Goal: Information Seeking & Learning: Get advice/opinions

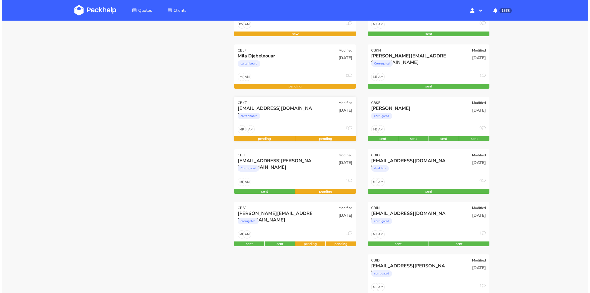
scroll to position [147, 0]
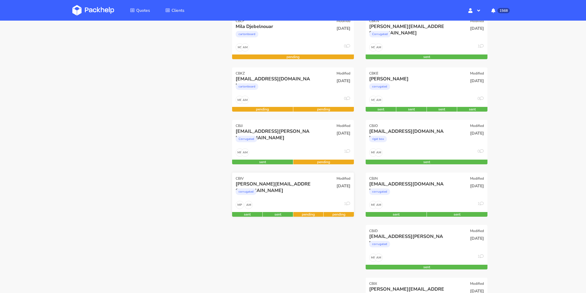
click at [302, 186] on div "chen@satisfyrunning.com" at bounding box center [275, 184] width 78 height 6
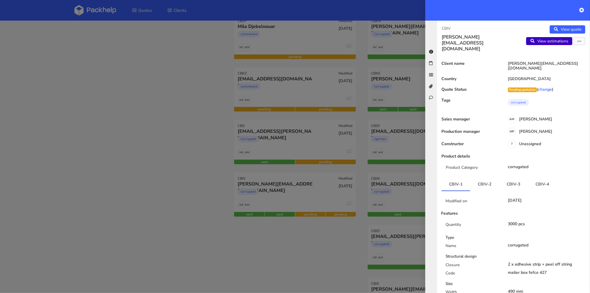
click at [561, 41] on link "View estimations" at bounding box center [550, 41] width 46 height 8
click at [578, 41] on icon "button" at bounding box center [580, 41] width 4 height 4
click at [564, 54] on link "Edit quote" at bounding box center [561, 53] width 52 height 10
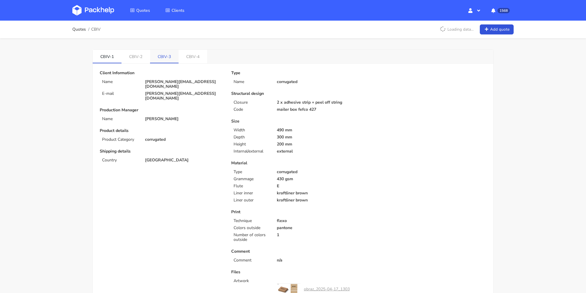
click at [173, 56] on link "CBIV-3" at bounding box center [164, 56] width 29 height 13
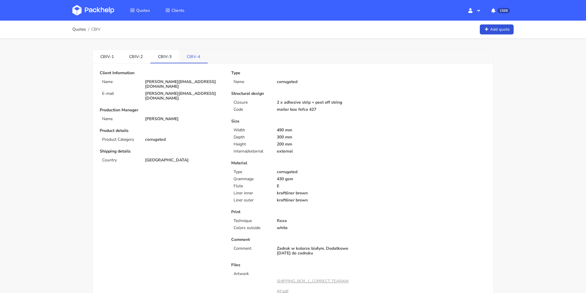
click at [203, 55] on link "CBIV-4" at bounding box center [193, 56] width 29 height 13
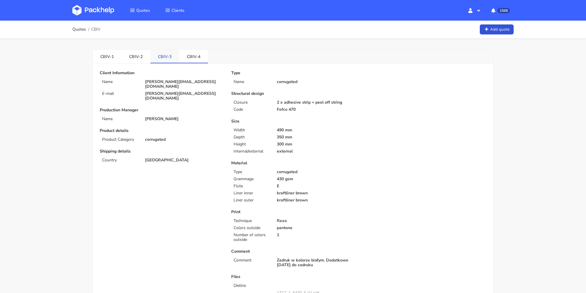
click at [167, 53] on link "CBIV-3" at bounding box center [164, 56] width 29 height 13
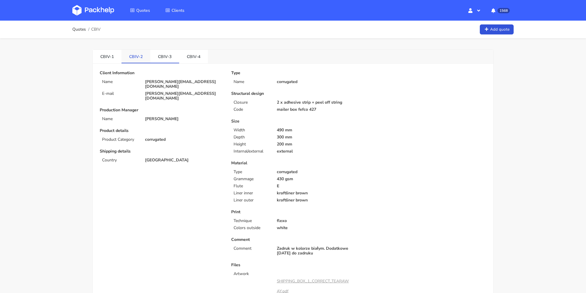
click at [140, 56] on link "CBIV-2" at bounding box center [136, 56] width 29 height 13
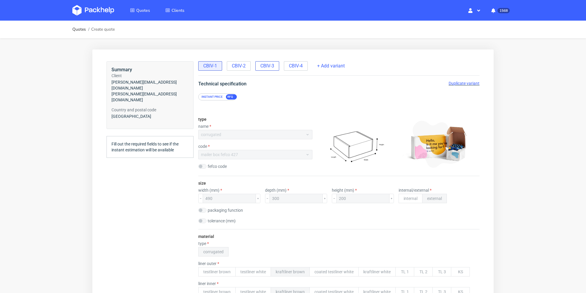
click at [269, 68] on span "CBIV-3" at bounding box center [267, 66] width 14 height 6
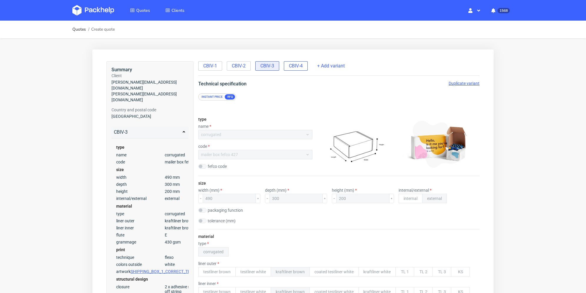
click at [288, 68] on div "CBIV-4" at bounding box center [296, 65] width 24 height 9
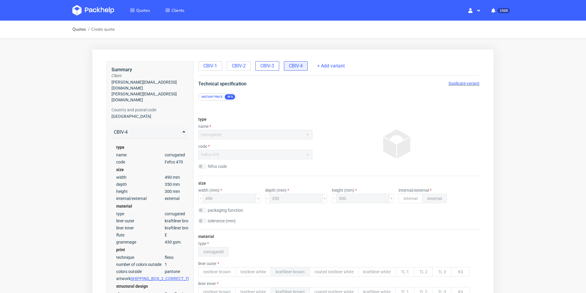
click at [273, 64] on span "CBIV-3" at bounding box center [267, 66] width 14 height 6
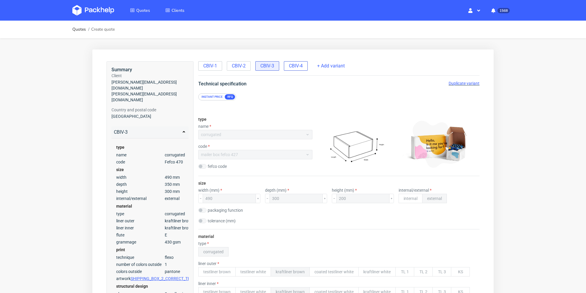
click at [293, 66] on span "CBIV-4" at bounding box center [296, 66] width 14 height 6
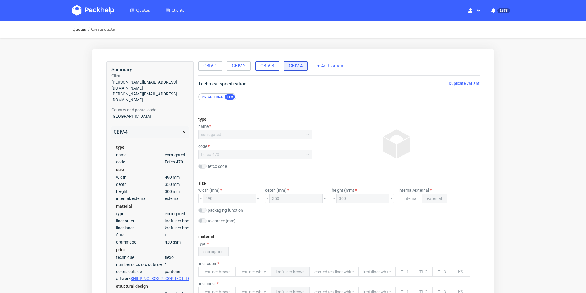
click at [271, 66] on span "CBIV-3" at bounding box center [267, 66] width 14 height 6
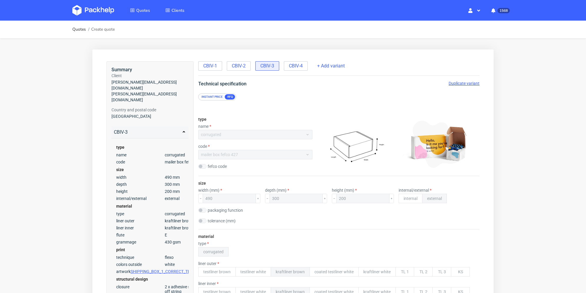
click at [452, 83] on span "Duplicate variant" at bounding box center [464, 83] width 31 height 5
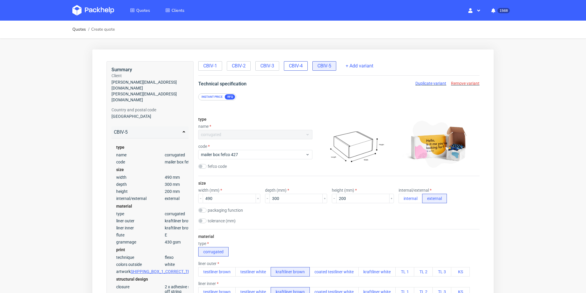
click at [303, 69] on span "CBIV-4" at bounding box center [296, 66] width 14 height 6
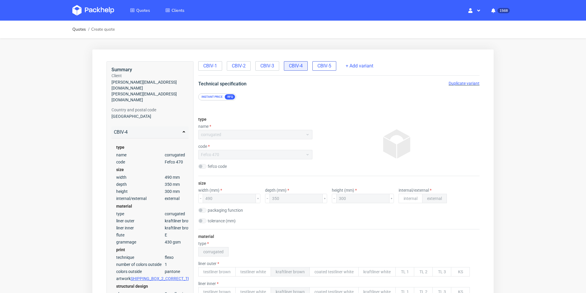
click at [323, 65] on span "CBIV-5" at bounding box center [325, 66] width 14 height 6
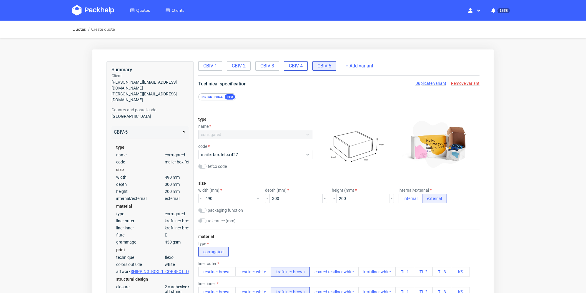
click at [303, 69] on span "CBIV-4" at bounding box center [296, 66] width 14 height 6
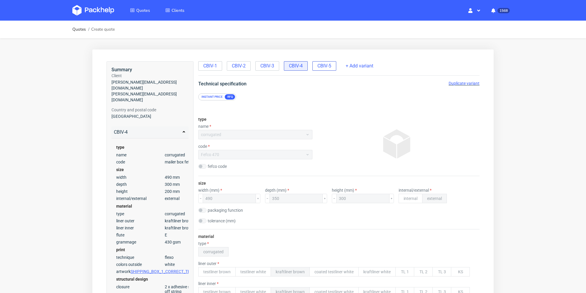
click at [324, 63] on span "CBIV-5" at bounding box center [325, 66] width 14 height 6
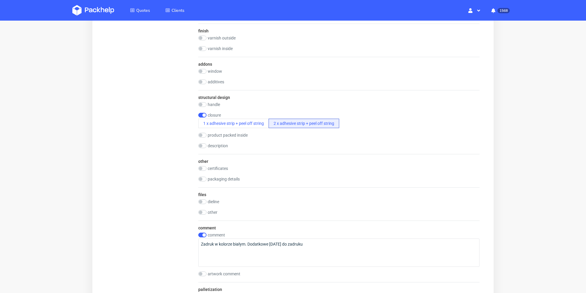
scroll to position [621, 0]
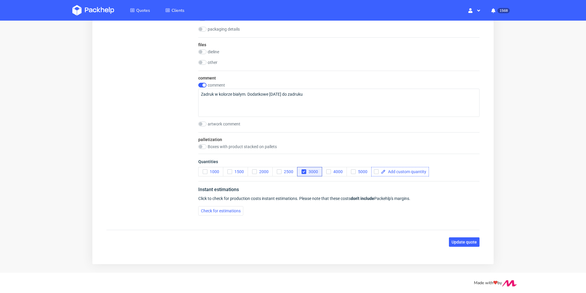
click at [373, 172] on div at bounding box center [400, 171] width 58 height 9
click at [376, 171] on input "checkbox" at bounding box center [376, 171] width 5 height 5
checkbox input "true"
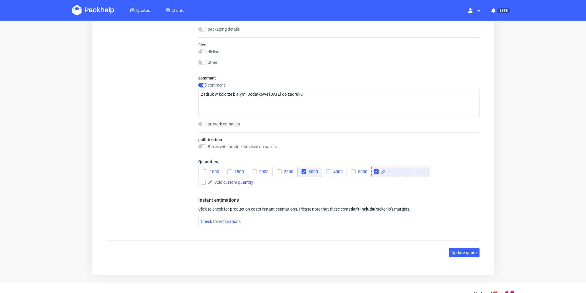
click at [389, 172] on span at bounding box center [406, 172] width 41 height 4
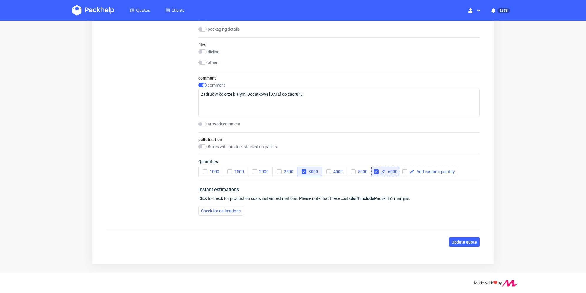
click at [361, 187] on div "Instant estimations" at bounding box center [338, 190] width 281 height 9
checkbox input "true"
click at [304, 170] on icon "button" at bounding box center [304, 172] width 4 height 4
click at [330, 179] on div "Quantities 1000 1500 2000 2500 3000 4000 5000 6000" at bounding box center [338, 167] width 281 height 27
click at [462, 240] on span "Update quote" at bounding box center [464, 242] width 25 height 4
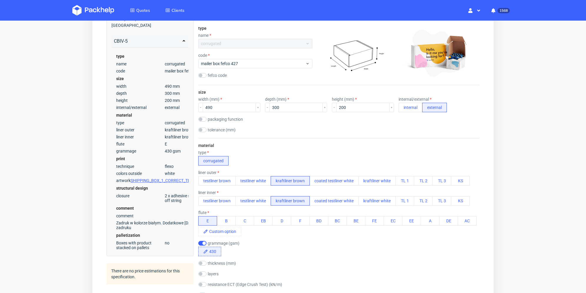
scroll to position [0, 0]
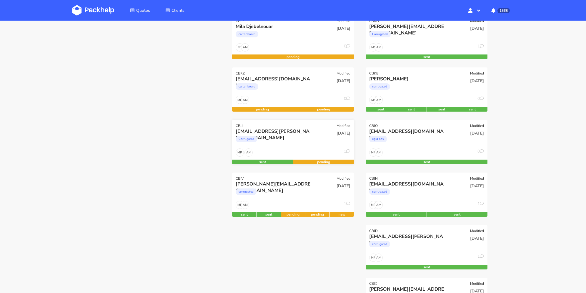
scroll to position [88, 0]
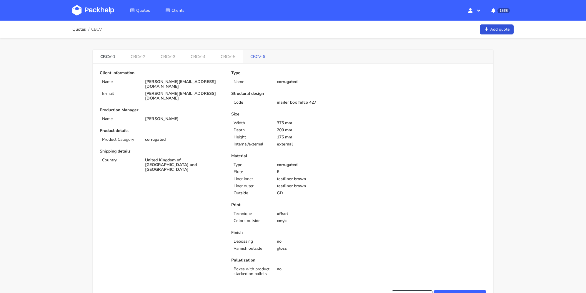
click at [254, 57] on link "CBCV-6" at bounding box center [258, 56] width 30 height 13
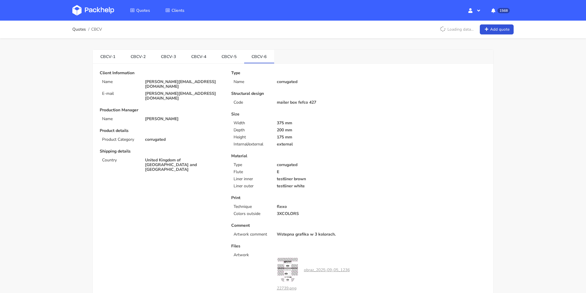
scroll to position [118, 0]
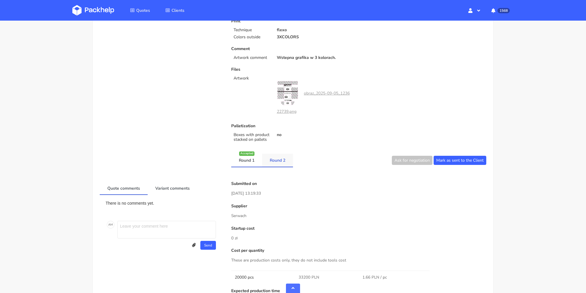
click at [278, 164] on link "Round 2" at bounding box center [277, 160] width 31 height 13
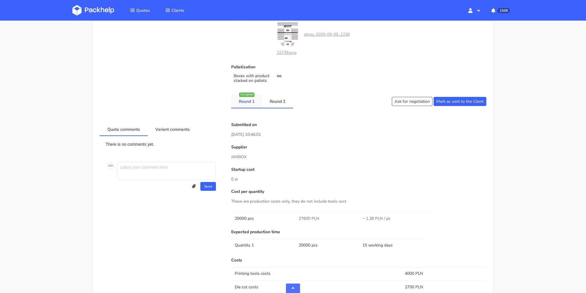
click at [248, 103] on link "Round 1" at bounding box center [246, 101] width 31 height 13
click at [273, 103] on link "Round 2" at bounding box center [277, 101] width 31 height 13
click at [250, 102] on link "Round 1" at bounding box center [246, 101] width 31 height 13
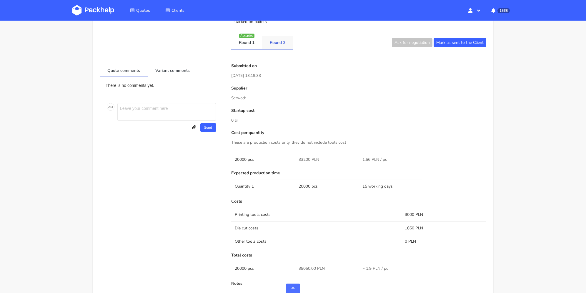
click at [278, 46] on link "Round 2" at bounding box center [277, 42] width 31 height 13
click at [243, 46] on link "Round 1" at bounding box center [246, 42] width 31 height 13
click at [277, 41] on link "Round 2" at bounding box center [277, 42] width 31 height 13
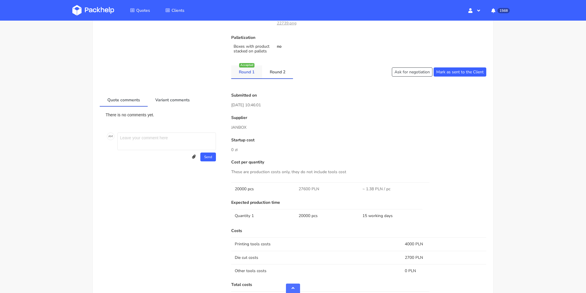
click at [252, 67] on div "Accepted" at bounding box center [246, 65] width 15 height 4
click at [252, 72] on link "Round 1" at bounding box center [246, 71] width 31 height 13
click at [284, 66] on link "Round 2" at bounding box center [277, 71] width 31 height 13
click at [416, 75] on button "Ask for negotiation" at bounding box center [412, 71] width 41 height 9
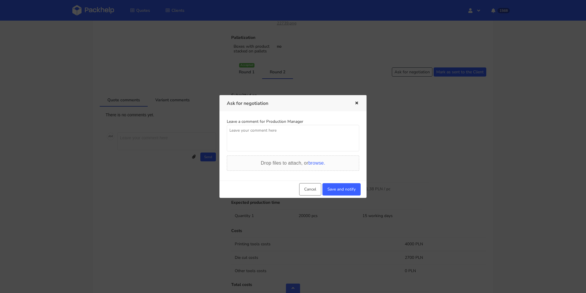
click at [316, 142] on textarea at bounding box center [293, 138] width 132 height 26
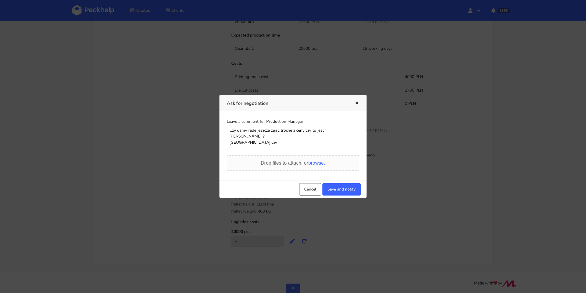
scroll to position [344, 0]
type textarea "Czy damy rade jeszcze zejsc troche z ceny czy to jest max maxow ? Dodatkowo czy…"
click at [342, 183] on button "Save and notify" at bounding box center [342, 189] width 38 height 12
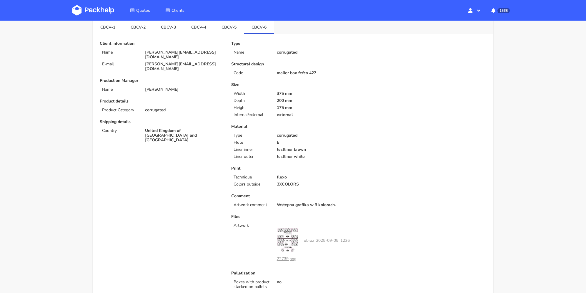
scroll to position [0, 0]
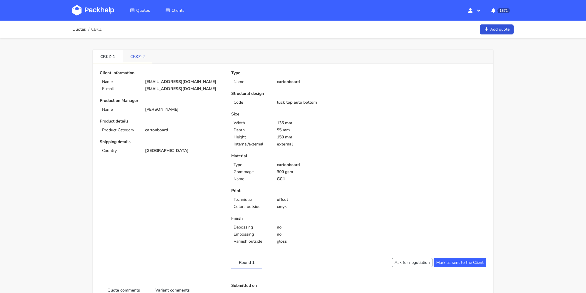
click at [141, 57] on link "CBKZ-2" at bounding box center [138, 56] width 30 height 13
click at [111, 59] on link "CBKZ-1" at bounding box center [108, 56] width 30 height 13
drag, startPoint x: 212, startPoint y: 89, endPoint x: 150, endPoint y: 83, distance: 61.8
click at [145, 87] on p "[EMAIL_ADDRESS][DOMAIN_NAME]" at bounding box center [184, 89] width 78 height 5
copy p "[EMAIL_ADDRESS][DOMAIN_NAME]"
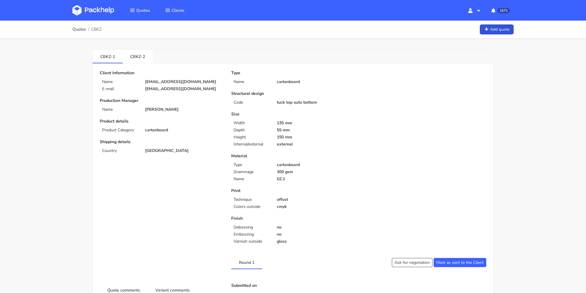
scroll to position [235, 0]
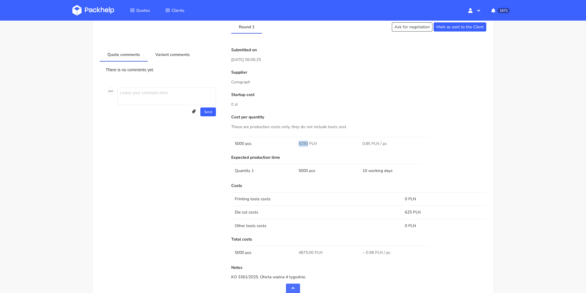
drag, startPoint x: 298, startPoint y: 143, endPoint x: 309, endPoint y: 144, distance: 10.4
click at [309, 144] on span "4250 PLN" at bounding box center [308, 144] width 18 height 6
copy span "4250"
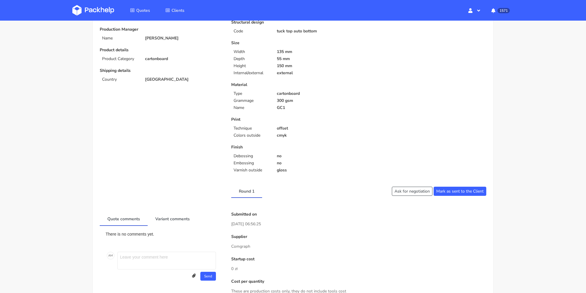
scroll to position [0, 0]
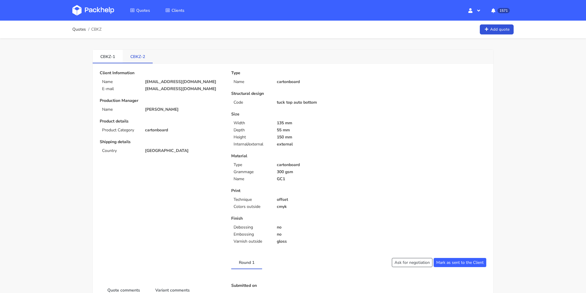
click at [140, 54] on link "CBKZ-2" at bounding box center [138, 56] width 30 height 13
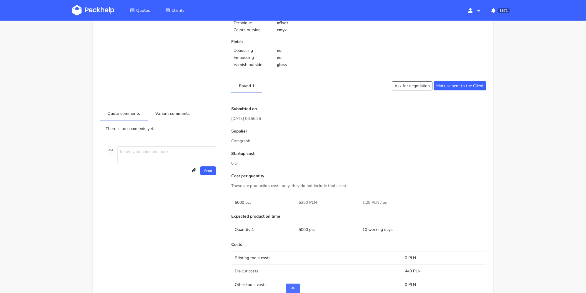
scroll to position [294, 0]
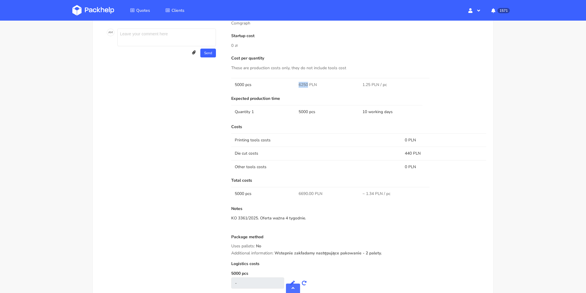
drag, startPoint x: 305, startPoint y: 84, endPoint x: 308, endPoint y: 84, distance: 3.8
click at [308, 84] on td "6250 PLN" at bounding box center [327, 84] width 64 height 13
copy span "6250"
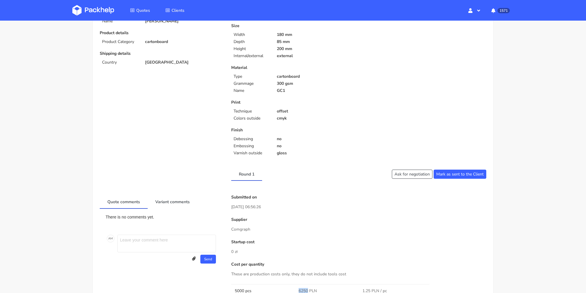
scroll to position [0, 0]
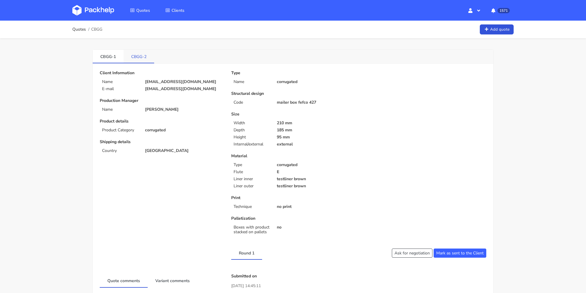
drag, startPoint x: 147, startPoint y: 56, endPoint x: 119, endPoint y: 57, distance: 28.0
click at [146, 56] on link "CBGG-2" at bounding box center [139, 56] width 31 height 13
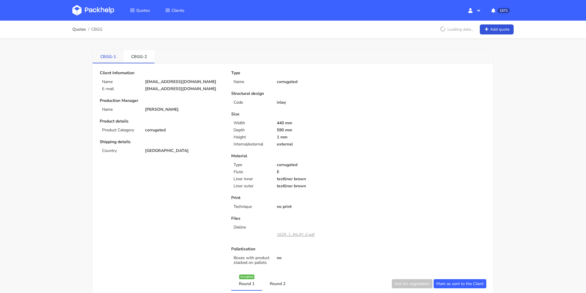
click at [107, 56] on link "CBGG-1" at bounding box center [108, 56] width 31 height 13
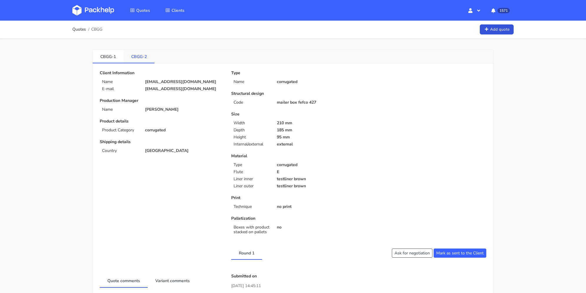
click at [148, 56] on link "CBGG-2" at bounding box center [139, 56] width 31 height 13
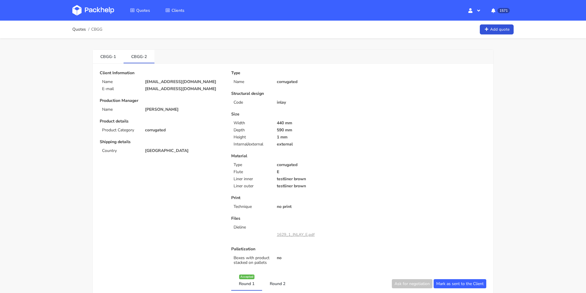
drag, startPoint x: 186, startPoint y: 93, endPoint x: 241, endPoint y: 1, distance: 106.9
click at [187, 91] on div "Client Information Name miloudonkersloot@samotics.com E-mail supplychain@samoti…" at bounding box center [162, 171] width 132 height 201
click at [199, 92] on div "Client Information Name miloudonkersloot@samotics.com E-mail supplychain@samoti…" at bounding box center [162, 171] width 132 height 201
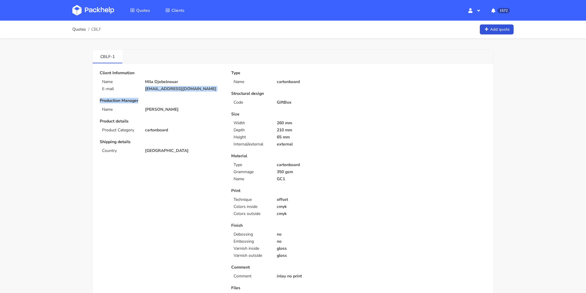
drag, startPoint x: 194, startPoint y: 91, endPoint x: 144, endPoint y: 87, distance: 50.5
click at [144, 87] on div "Client Information Name [PERSON_NAME] E-mail [EMAIL_ADDRESS][DOMAIN_NAME] Produ…" at bounding box center [162, 193] width 132 height 245
copy div "[EMAIL_ADDRESS][DOMAIN_NAME] Production Manager"
click at [196, 87] on p "[EMAIL_ADDRESS][DOMAIN_NAME]" at bounding box center [184, 89] width 78 height 5
drag, startPoint x: 193, startPoint y: 89, endPoint x: 145, endPoint y: 87, distance: 47.1
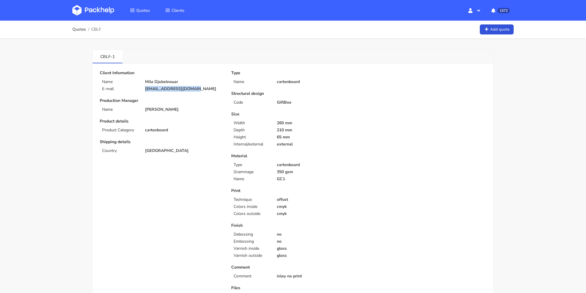
click at [145, 87] on p "[EMAIL_ADDRESS][DOMAIN_NAME]" at bounding box center [184, 89] width 78 height 5
copy p "[EMAIL_ADDRESS][DOMAIN_NAME]"
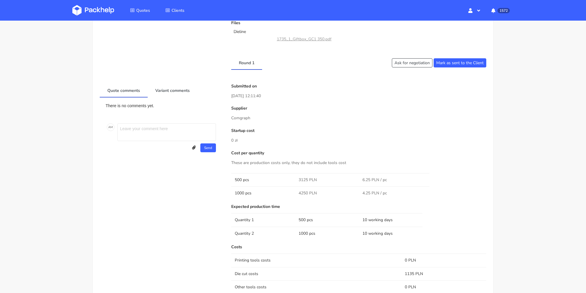
scroll to position [294, 0]
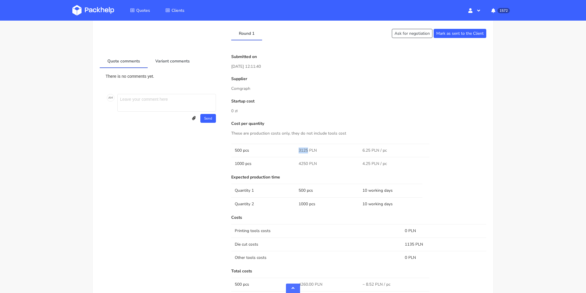
click at [309, 152] on td "3125 PLN" at bounding box center [327, 150] width 64 height 13
copy span "3125"
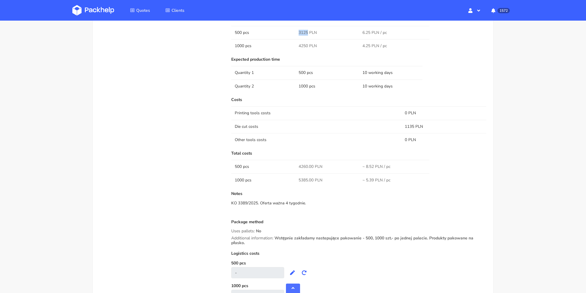
scroll to position [383, 0]
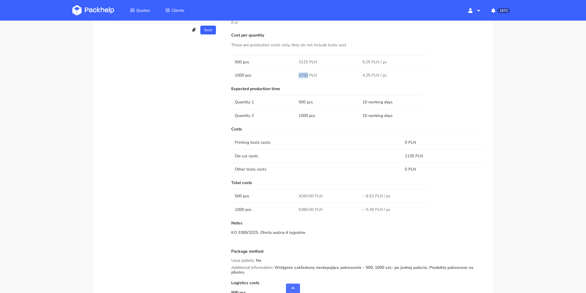
drag, startPoint x: 302, startPoint y: 73, endPoint x: 307, endPoint y: 63, distance: 10.8
click at [308, 74] on td "4250 PLN" at bounding box center [327, 75] width 64 height 13
copy span "4250"
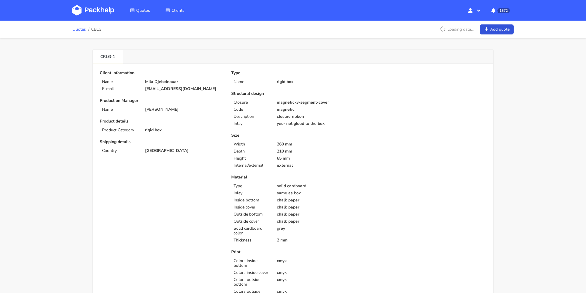
click at [79, 31] on link "Quotes" at bounding box center [79, 29] width 14 height 5
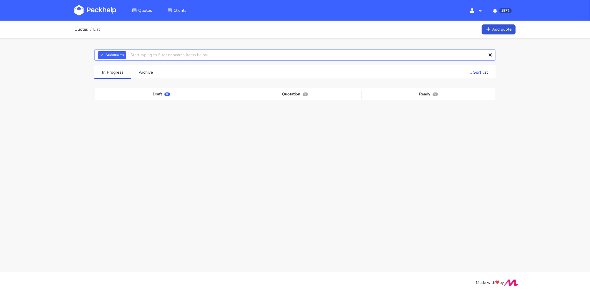
click at [190, 56] on input "text" at bounding box center [294, 54] width 401 height 11
paste input "CBCV"
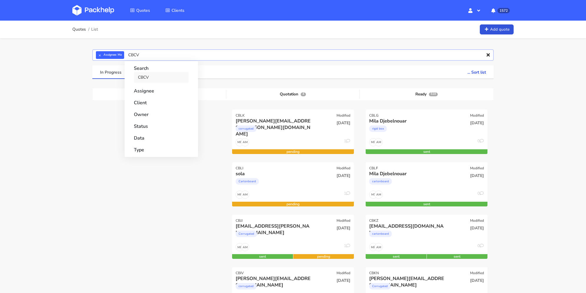
type input "CBCV"
click at [160, 74] on link "CBCV" at bounding box center [161, 77] width 55 height 11
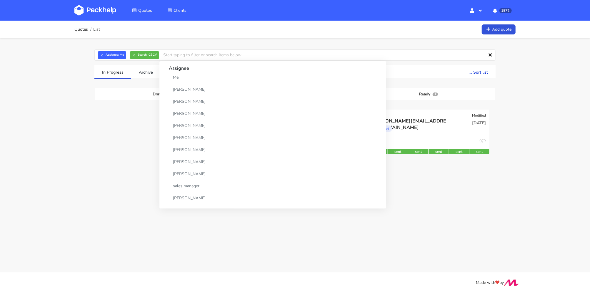
click at [521, 111] on div "Quotes List Add quote × Assignee: Me × Search: CBCV Assignee Me Dylan Dewit Nat…" at bounding box center [295, 113] width 590 height 184
click at [460, 123] on div "09 Sep 2025" at bounding box center [470, 123] width 33 height 6
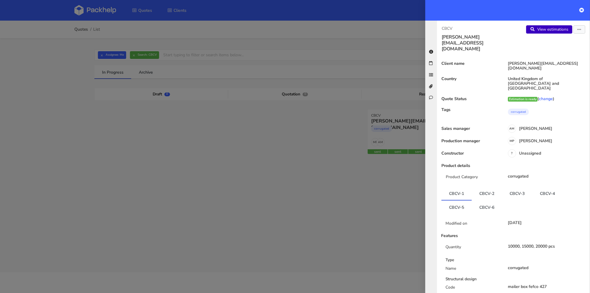
click at [558, 30] on link "View estimations" at bounding box center [550, 29] width 46 height 8
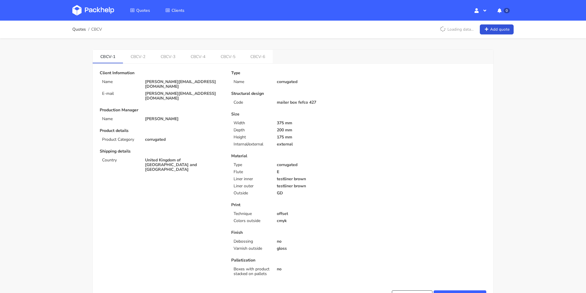
click at [261, 57] on link "CBCV-6" at bounding box center [258, 56] width 30 height 13
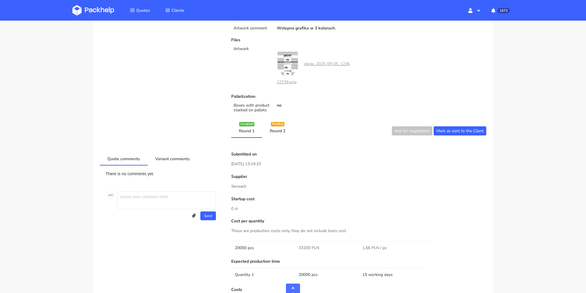
scroll to position [235, 0]
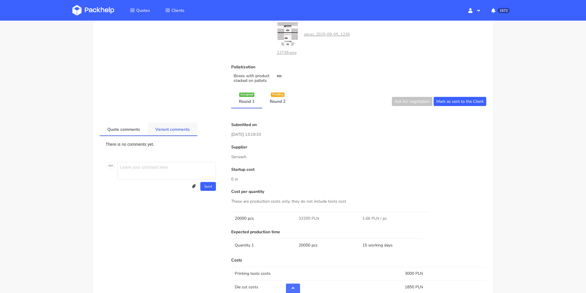
click at [175, 127] on link "Variant comments" at bounding box center [173, 128] width 50 height 13
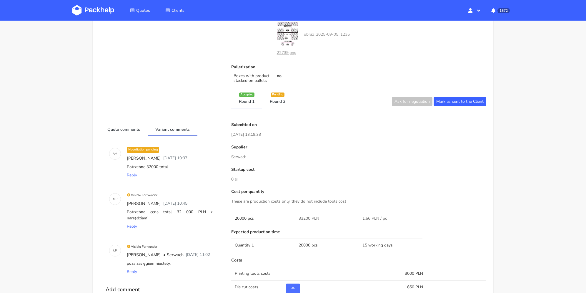
scroll to position [33, 0]
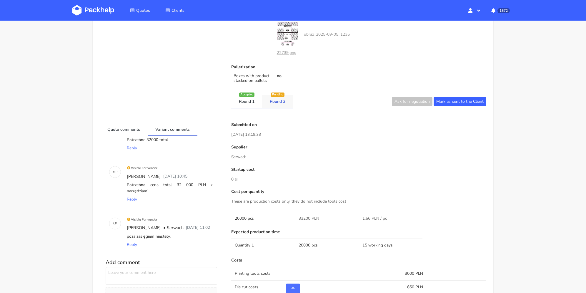
click at [276, 103] on link "Round 2" at bounding box center [277, 101] width 31 height 13
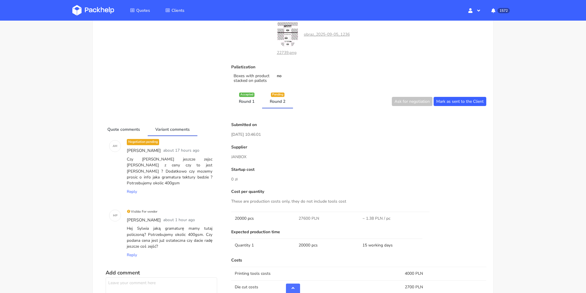
scroll to position [63, 0]
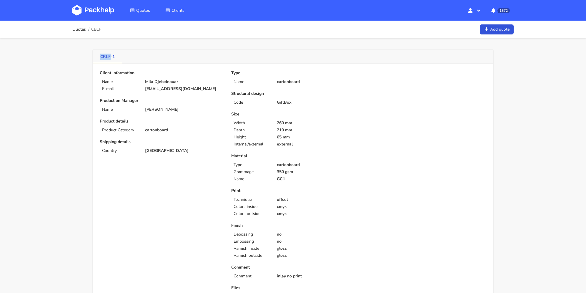
drag, startPoint x: 100, startPoint y: 57, endPoint x: 108, endPoint y: 57, distance: 7.9
click at [110, 57] on link "CBLF-1" at bounding box center [108, 56] width 30 height 13
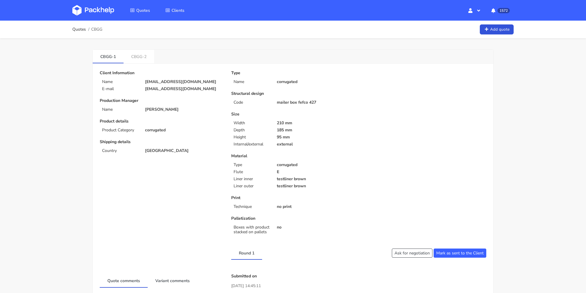
scroll to position [118, 0]
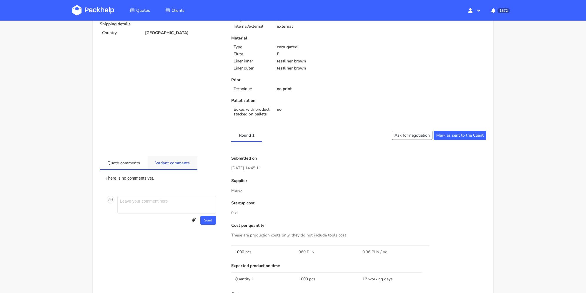
click at [177, 163] on link "Variant comments" at bounding box center [173, 162] width 50 height 13
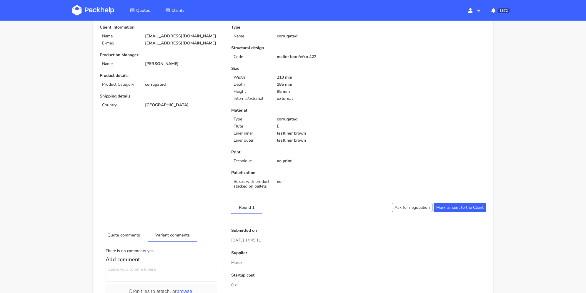
scroll to position [0, 0]
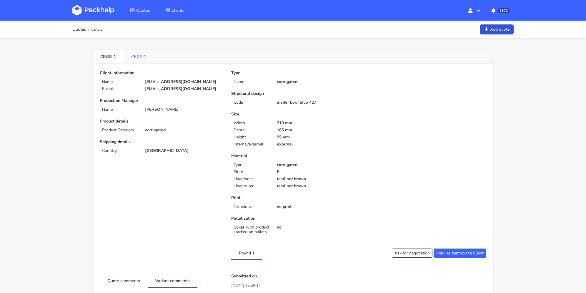
click at [142, 54] on link "CBGG-2" at bounding box center [139, 56] width 31 height 13
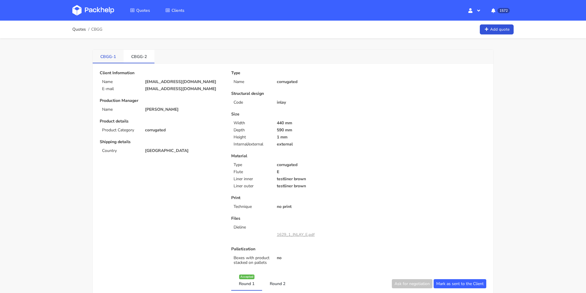
click at [112, 50] on link "CBGG-1" at bounding box center [108, 56] width 31 height 13
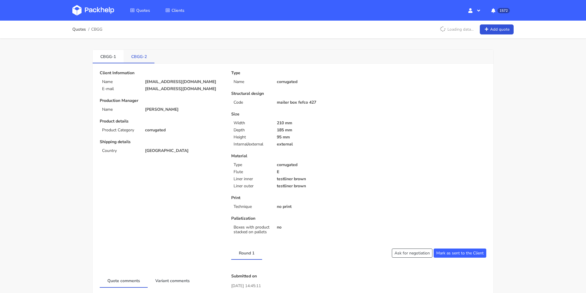
click at [145, 57] on link "CBGG-2" at bounding box center [139, 56] width 31 height 13
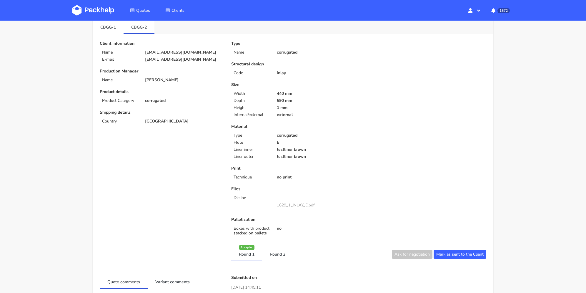
scroll to position [88, 0]
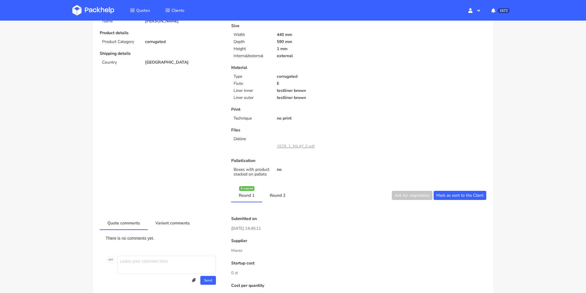
click at [299, 145] on link "1629_1_INLAY_E.pdf" at bounding box center [296, 146] width 38 height 6
click at [278, 199] on link "Round 2" at bounding box center [277, 194] width 31 height 13
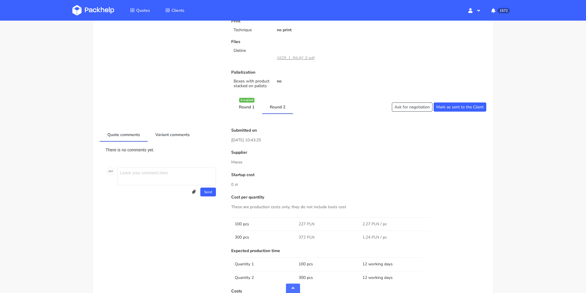
click at [169, 126] on div "Client Information Name [EMAIL_ADDRESS][DOMAIN_NAME] E-mail [EMAIL_ADDRESS][DOM…" at bounding box center [293, 218] width 387 height 649
click at [168, 132] on link "Variant comments" at bounding box center [173, 134] width 50 height 13
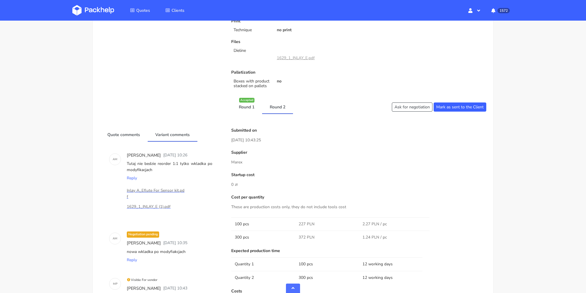
click at [157, 190] on p "Inlay A_Eflute For Sensor kit.pdf" at bounding box center [156, 193] width 59 height 13
click at [162, 205] on p "1629_1_INLAY_E (1).pdf" at bounding box center [156, 206] width 59 height 6
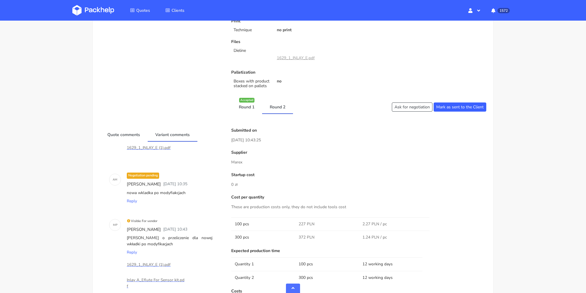
scroll to position [95, 0]
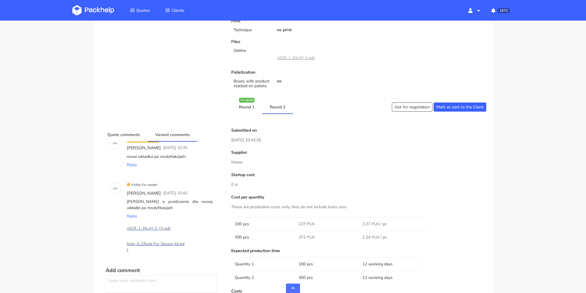
click at [167, 243] on p "Inlay A_Eflute For Sensor kit.pdf" at bounding box center [156, 246] width 59 height 13
click at [164, 225] on p "1629_1_INLAY_E (1).pdf" at bounding box center [156, 228] width 59 height 6
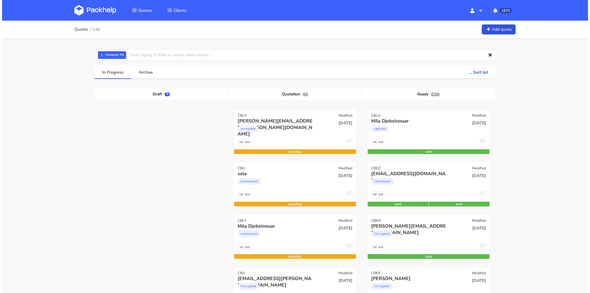
scroll to position [177, 0]
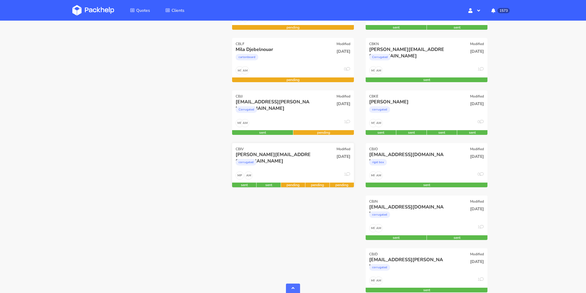
click at [307, 162] on div "corrugated" at bounding box center [275, 164] width 78 height 12
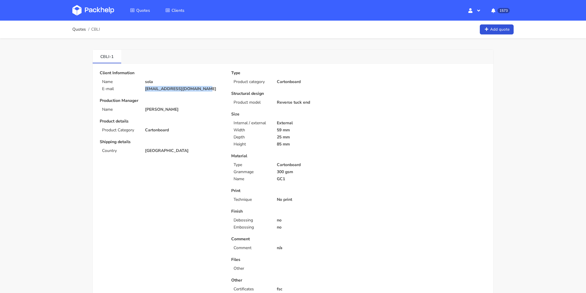
drag, startPoint x: 201, startPoint y: 88, endPoint x: 224, endPoint y: 1, distance: 89.8
click at [144, 88] on div "[EMAIL_ADDRESS][DOMAIN_NAME]" at bounding box center [184, 89] width 86 height 5
copy p "[EMAIL_ADDRESS][DOMAIN_NAME]"
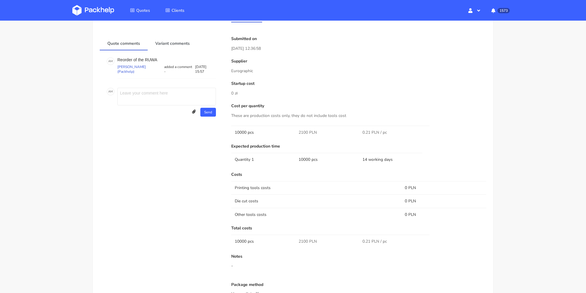
scroll to position [324, 0]
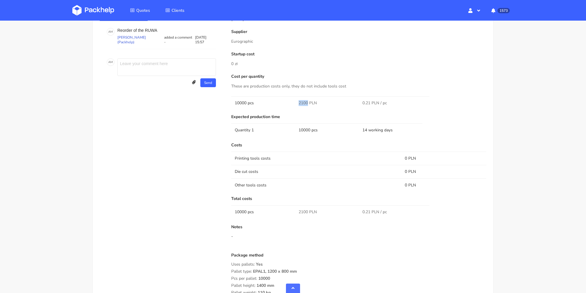
drag, startPoint x: 297, startPoint y: 102, endPoint x: 308, endPoint y: 102, distance: 11.2
click at [308, 102] on td "2100 PLN" at bounding box center [327, 102] width 64 height 13
copy span "2100"
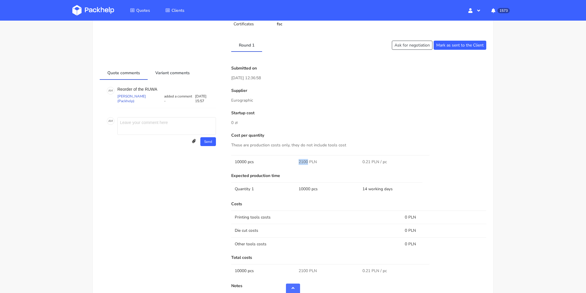
scroll to position [405, 0]
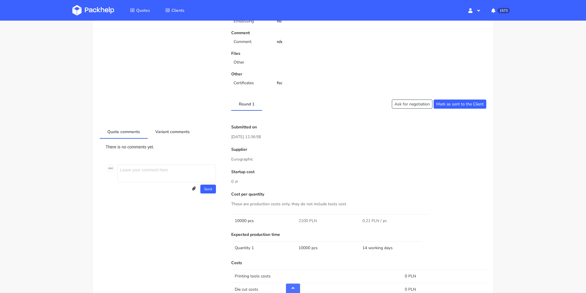
scroll to position [324, 0]
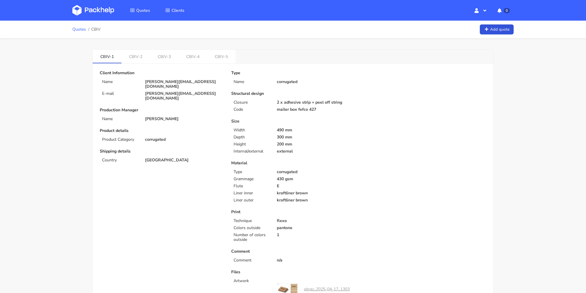
click at [83, 28] on link "Quotes" at bounding box center [79, 29] width 14 height 5
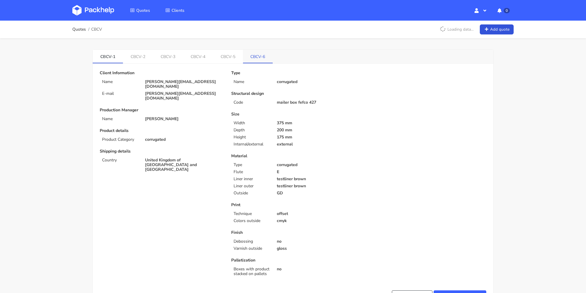
click at [268, 56] on link "CBCV-6" at bounding box center [258, 56] width 30 height 13
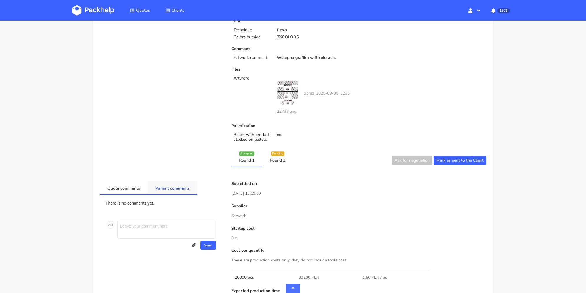
click at [173, 189] on link "Variant comments" at bounding box center [173, 187] width 50 height 13
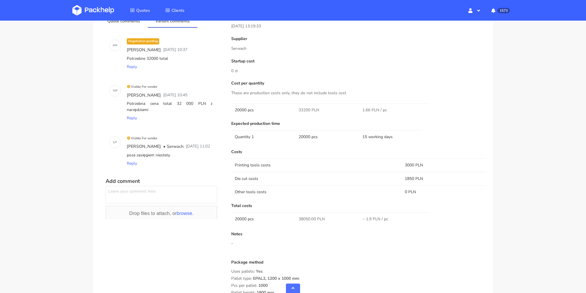
scroll to position [285, 0]
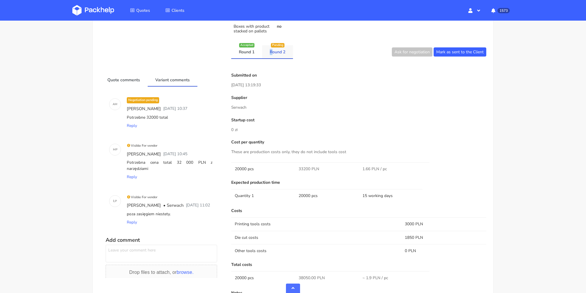
click at [273, 54] on link "Round 2" at bounding box center [277, 51] width 31 height 13
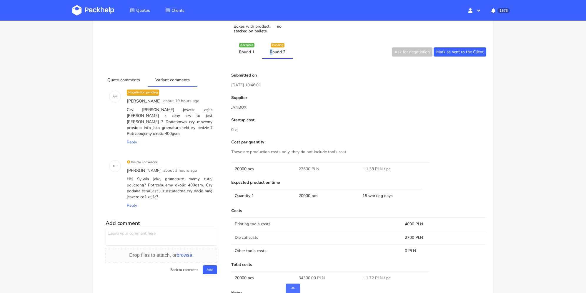
scroll to position [63, 0]
